Goal: Task Accomplishment & Management: Manage account settings

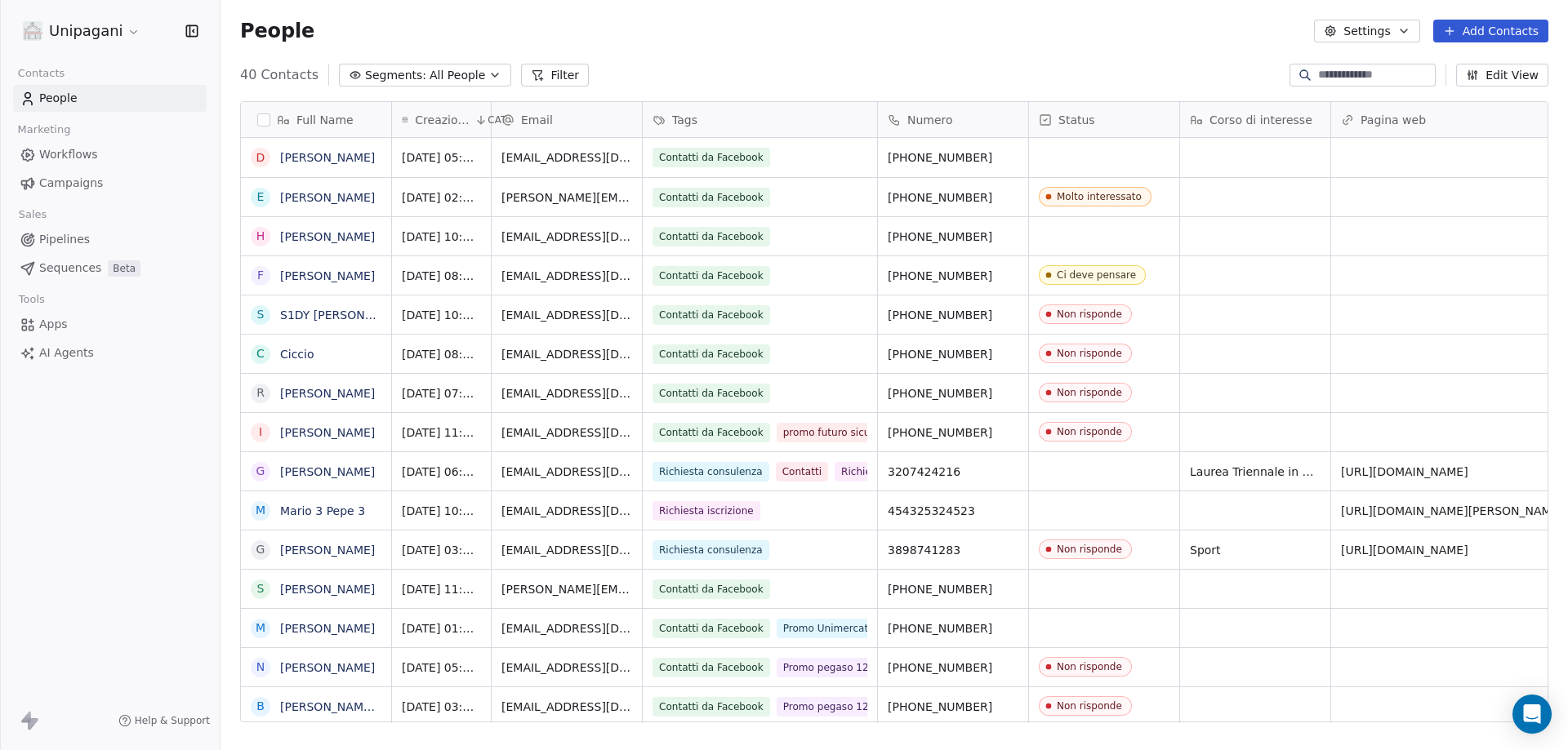
scroll to position [648, 1335]
drag, startPoint x: 924, startPoint y: 160, endPoint x: 1042, endPoint y: 156, distance: 118.1
click at [1014, 156] on button "grid" at bounding box center [1012, 156] width 20 height 20
click at [1128, 154] on div "grid" at bounding box center [1104, 157] width 150 height 39
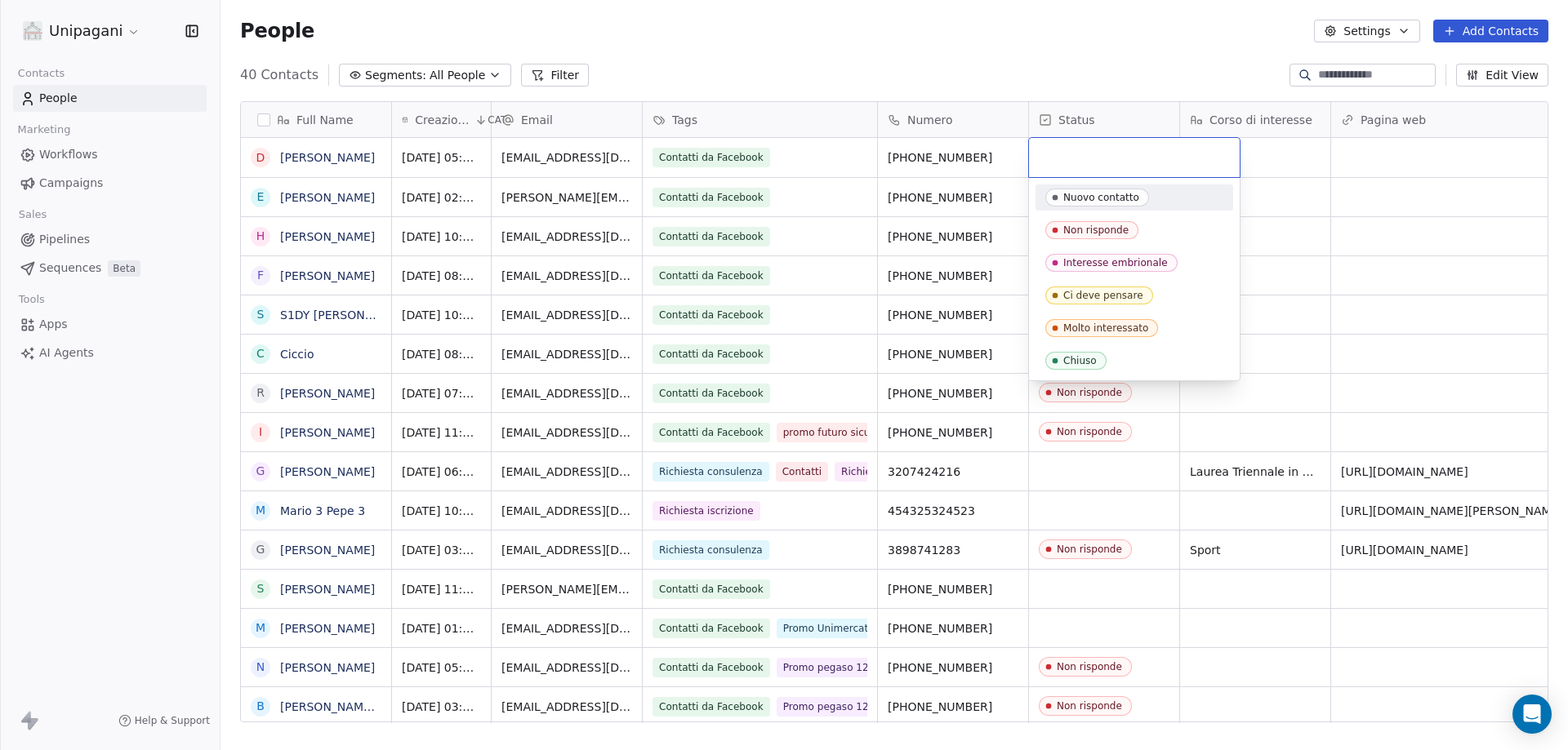
click at [1177, 66] on html "Unipagani Contacts People Marketing Workflows Campaigns Sales Pipelines Sequenc…" at bounding box center [784, 375] width 1568 height 750
click at [1111, 12] on html "Unipagani Contacts People Marketing Workflows Campaigns Sales Pipelines Sequenc…" at bounding box center [784, 375] width 1568 height 750
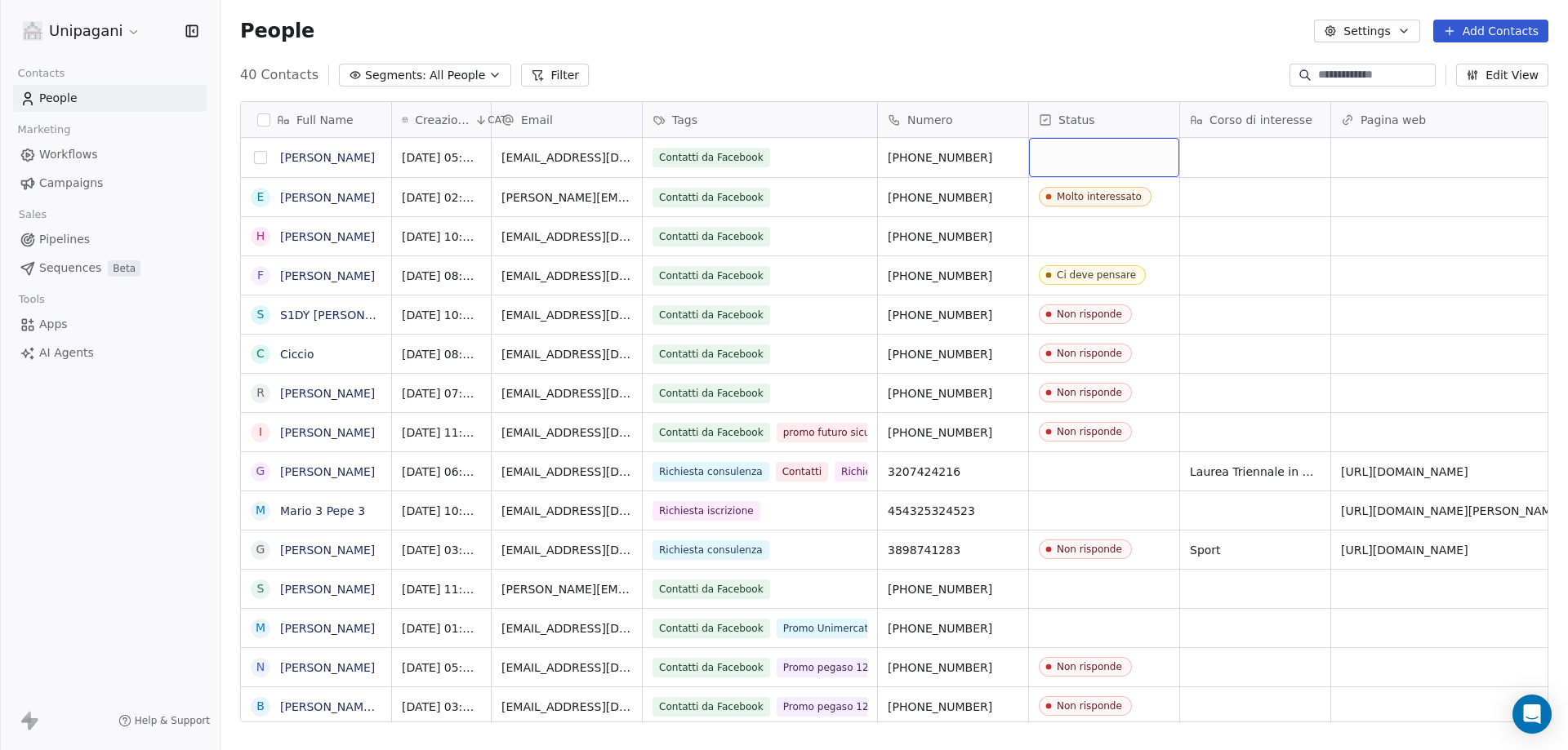
click at [260, 155] on button "grid" at bounding box center [260, 157] width 13 height 13
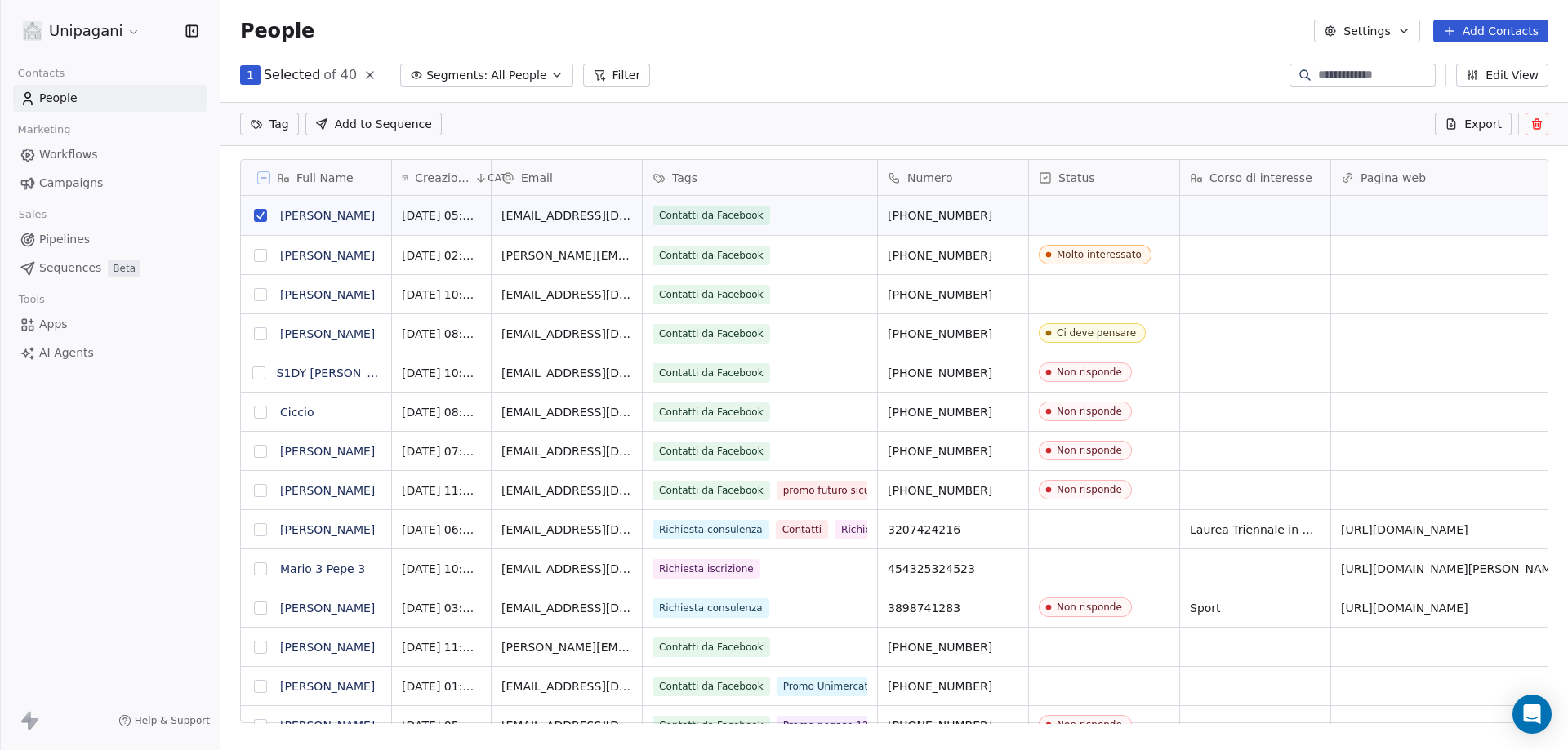
scroll to position [590, 1335]
type button "on"
click at [1130, 15] on div "People Settings Add Contacts" at bounding box center [894, 31] width 1348 height 62
click at [256, 217] on button "grid" at bounding box center [260, 215] width 13 height 13
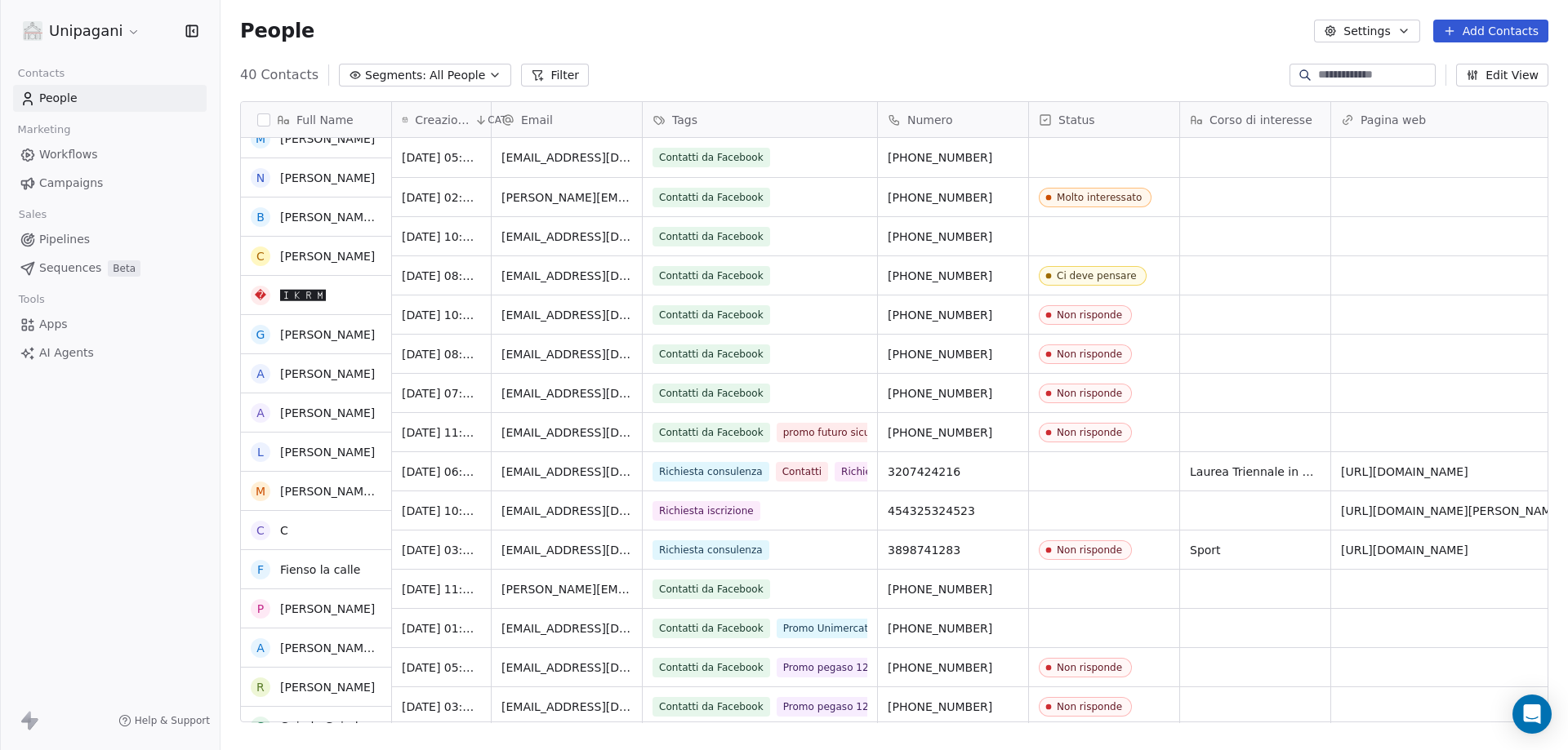
scroll to position [0, 0]
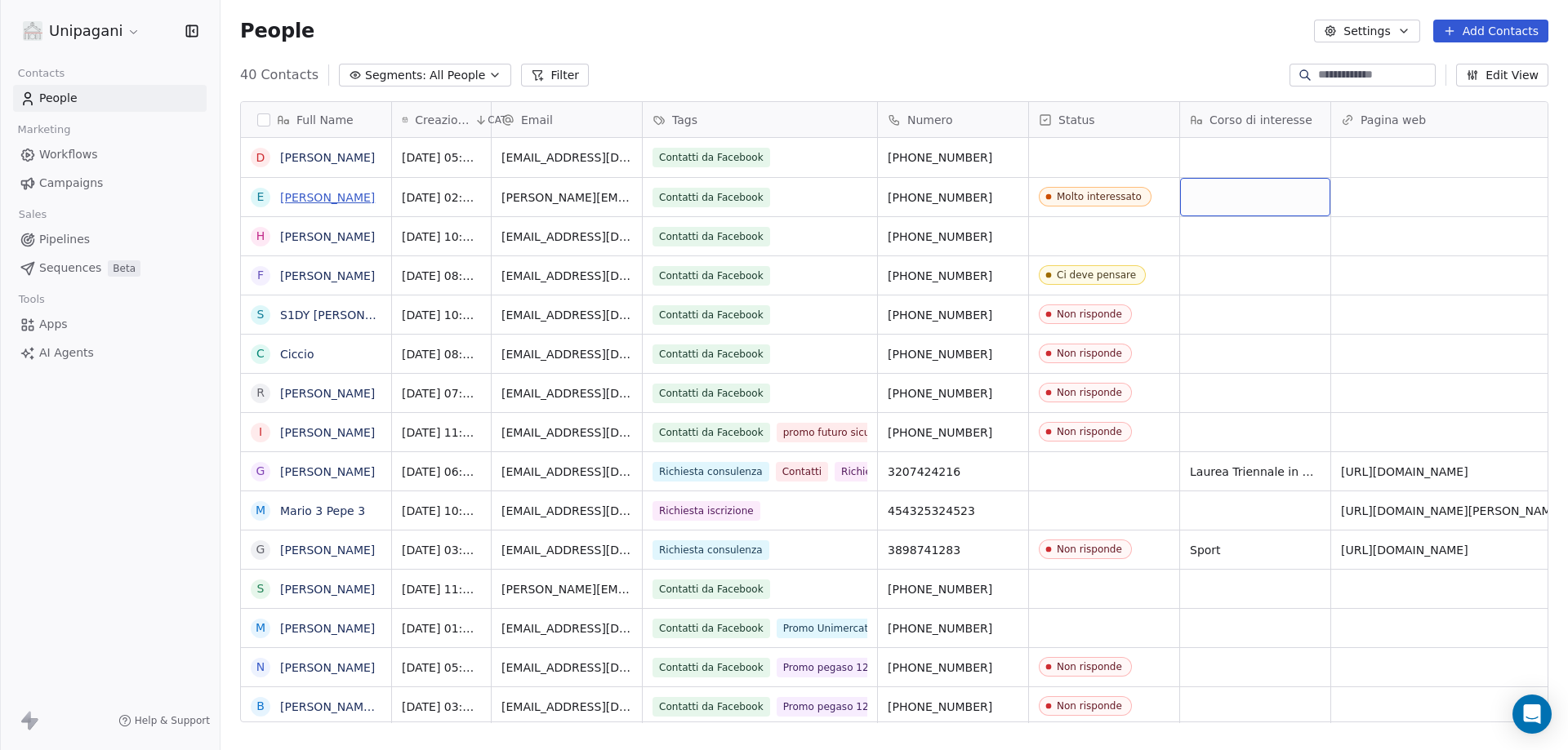
drag, startPoint x: 1175, startPoint y: 195, endPoint x: 283, endPoint y: 193, distance: 892.0
click at [1008, 155] on icon "grid" at bounding box center [1012, 155] width 13 height 13
